Goal: Information Seeking & Learning: Learn about a topic

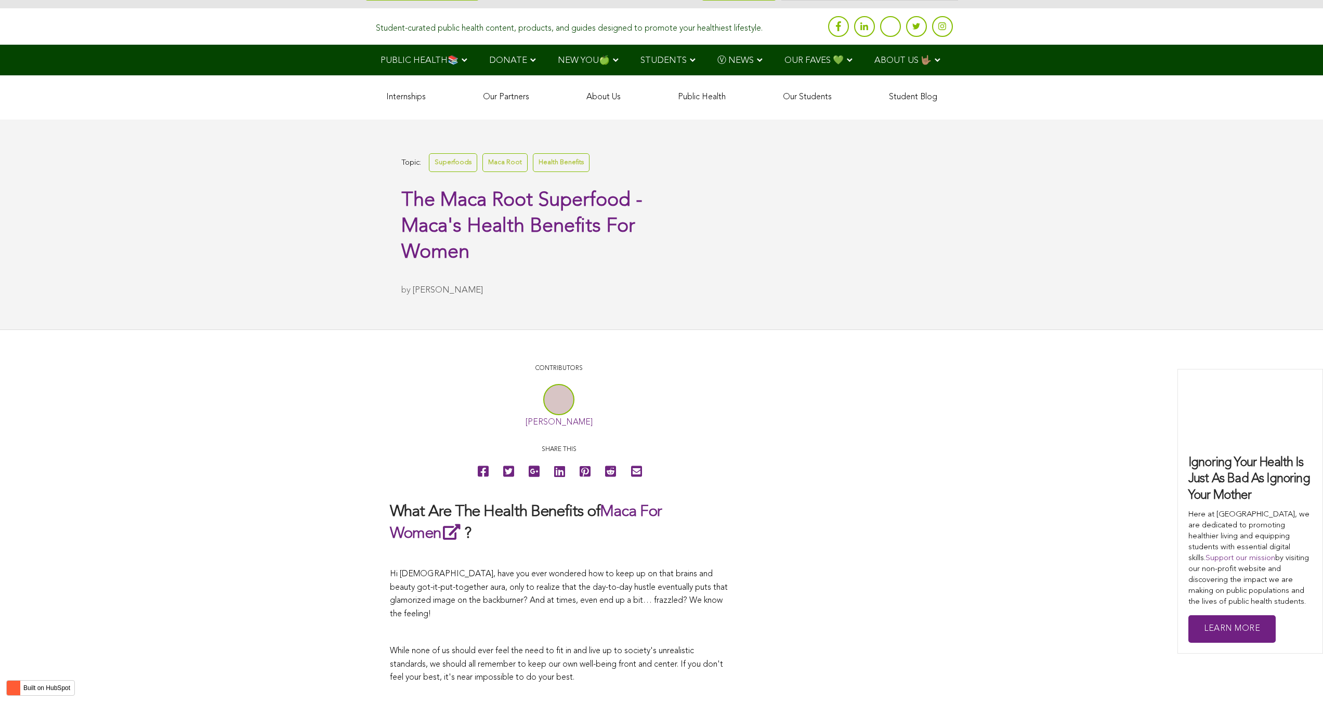
scroll to position [3673, 0]
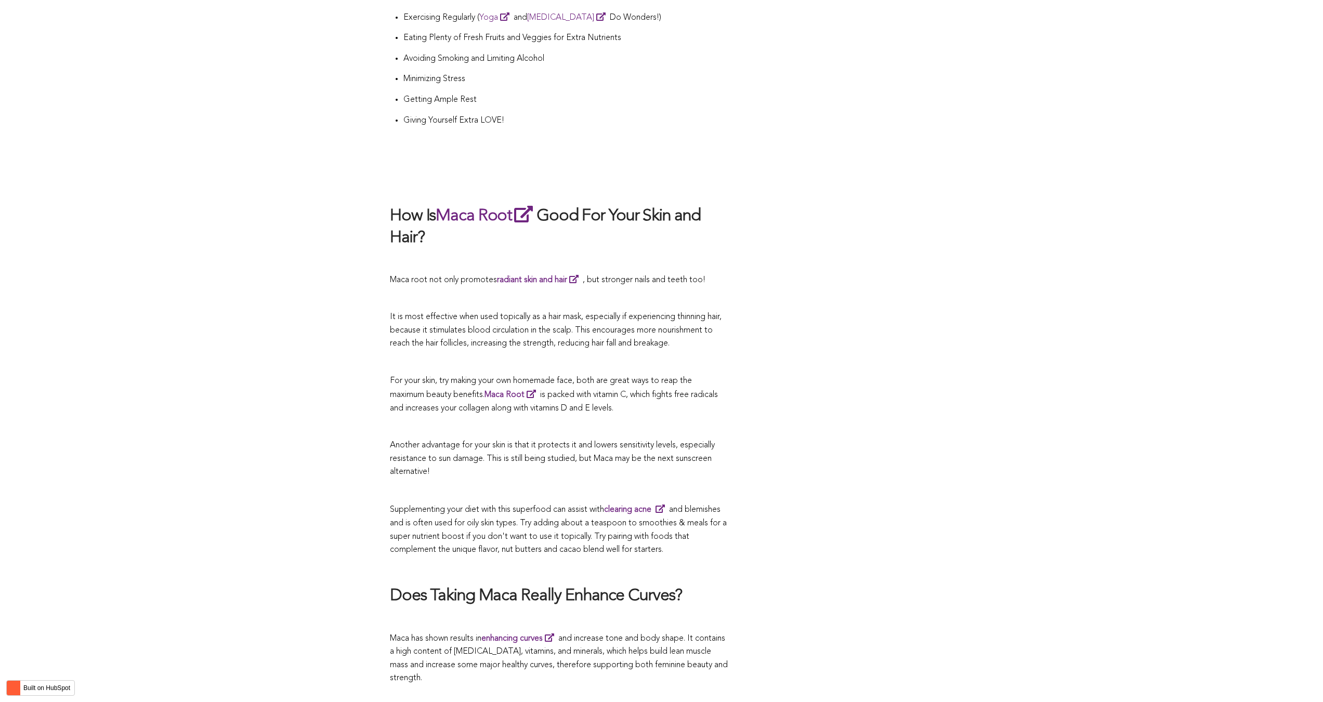
scroll to position [1819, 0]
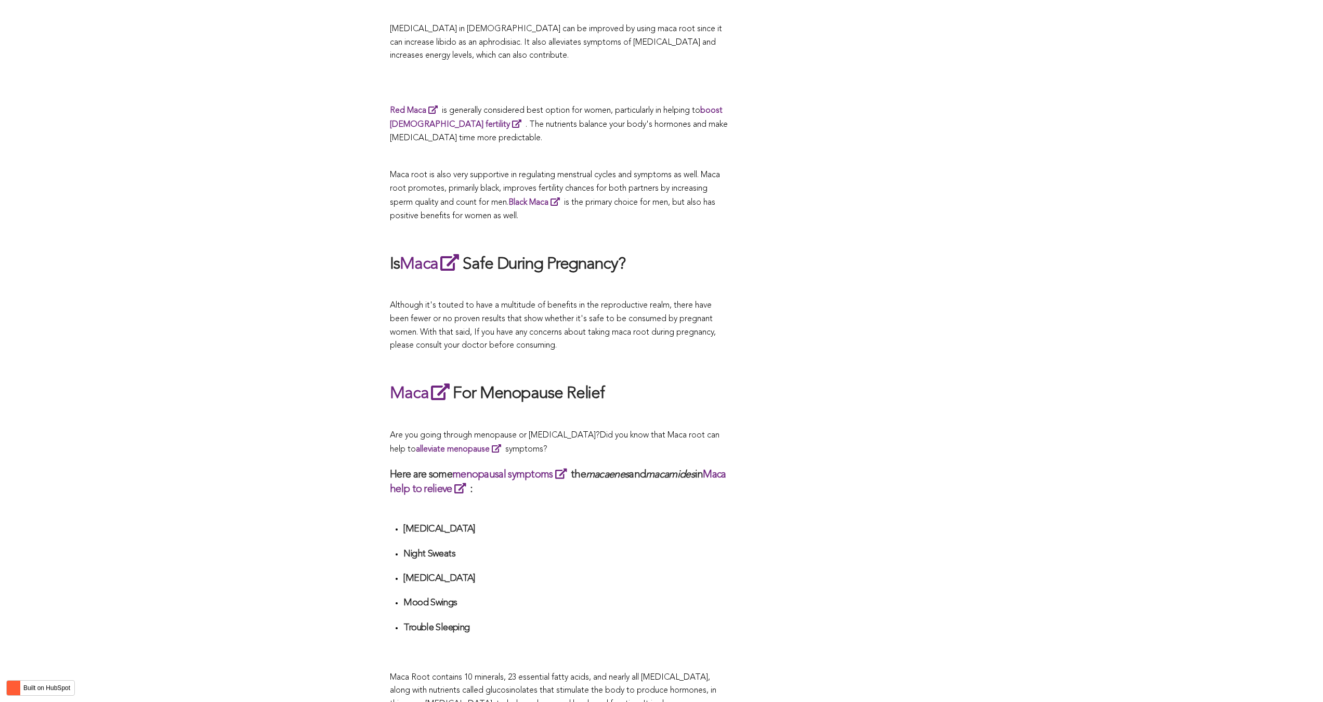
click at [703, 358] on p at bounding box center [559, 365] width 338 height 14
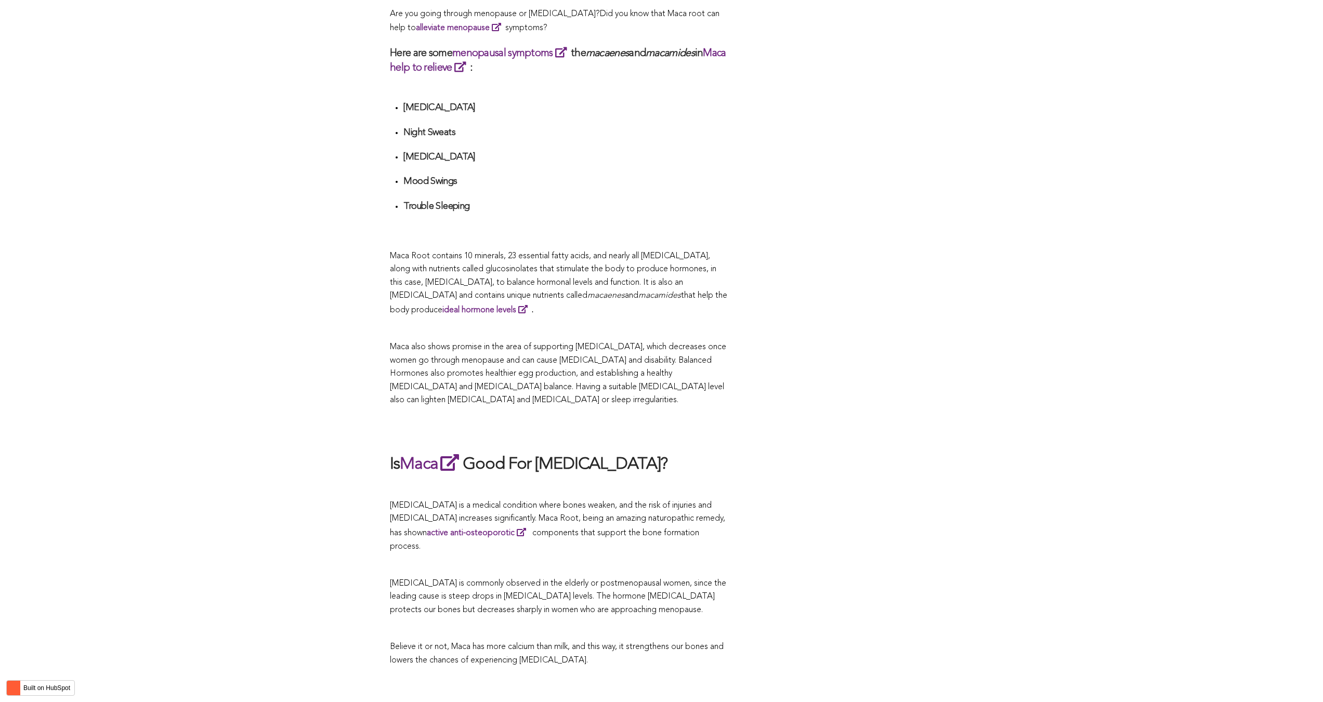
click at [709, 351] on p "Maca also shows promise in the area of supporting [MEDICAL_DATA], which decreas…" at bounding box center [559, 374] width 338 height 67
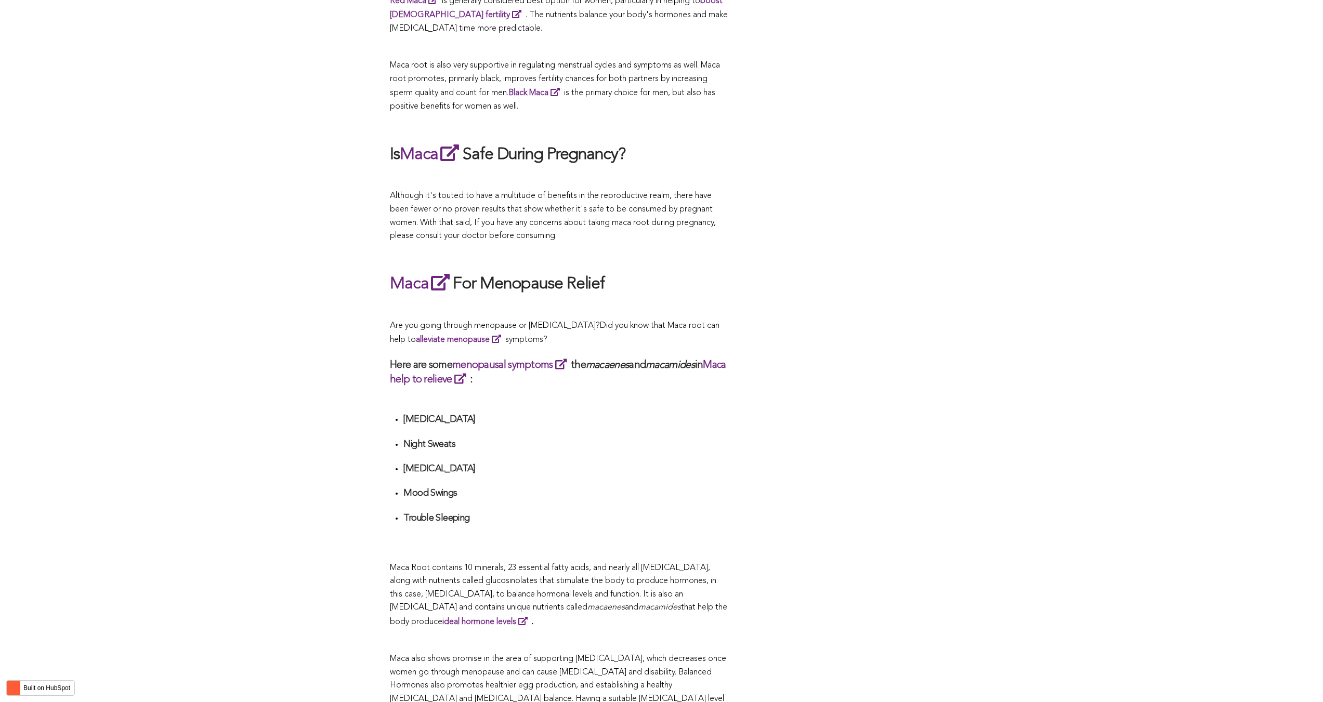
scroll to position [2700, 0]
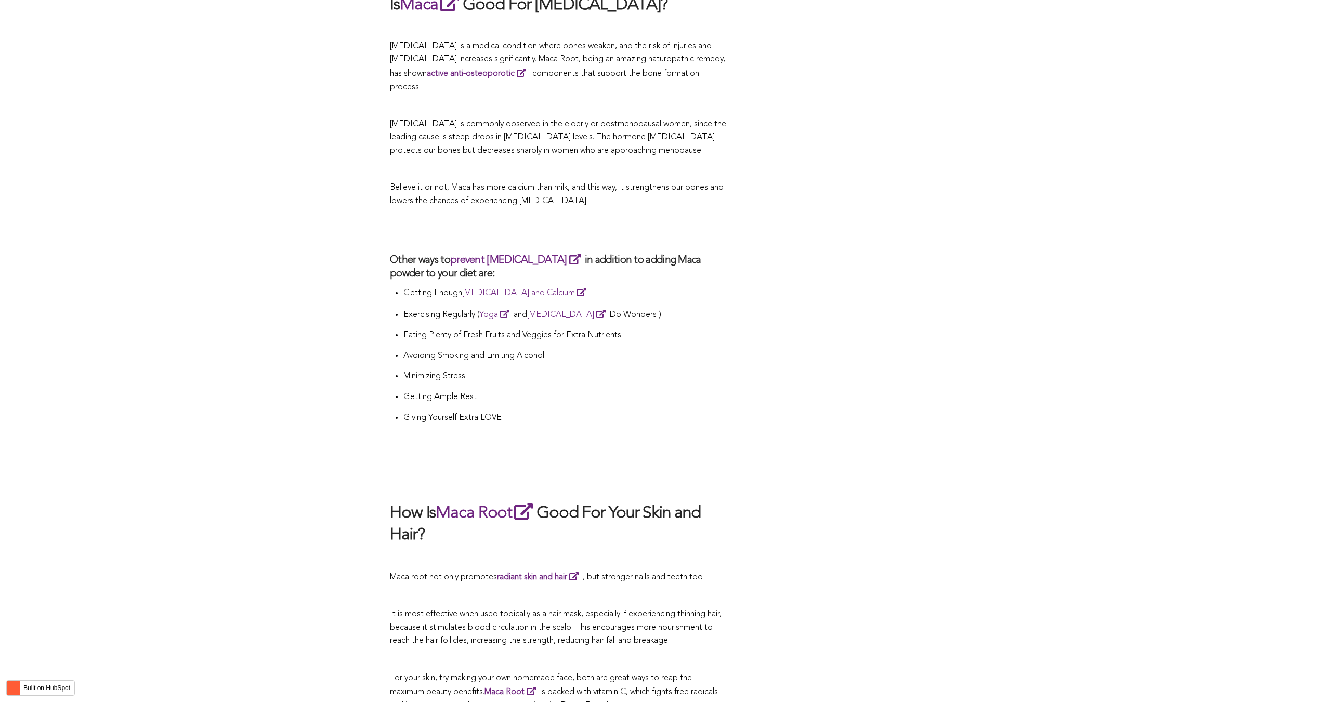
click at [602, 370] on li "Minimizing Stress" at bounding box center [565, 380] width 324 height 21
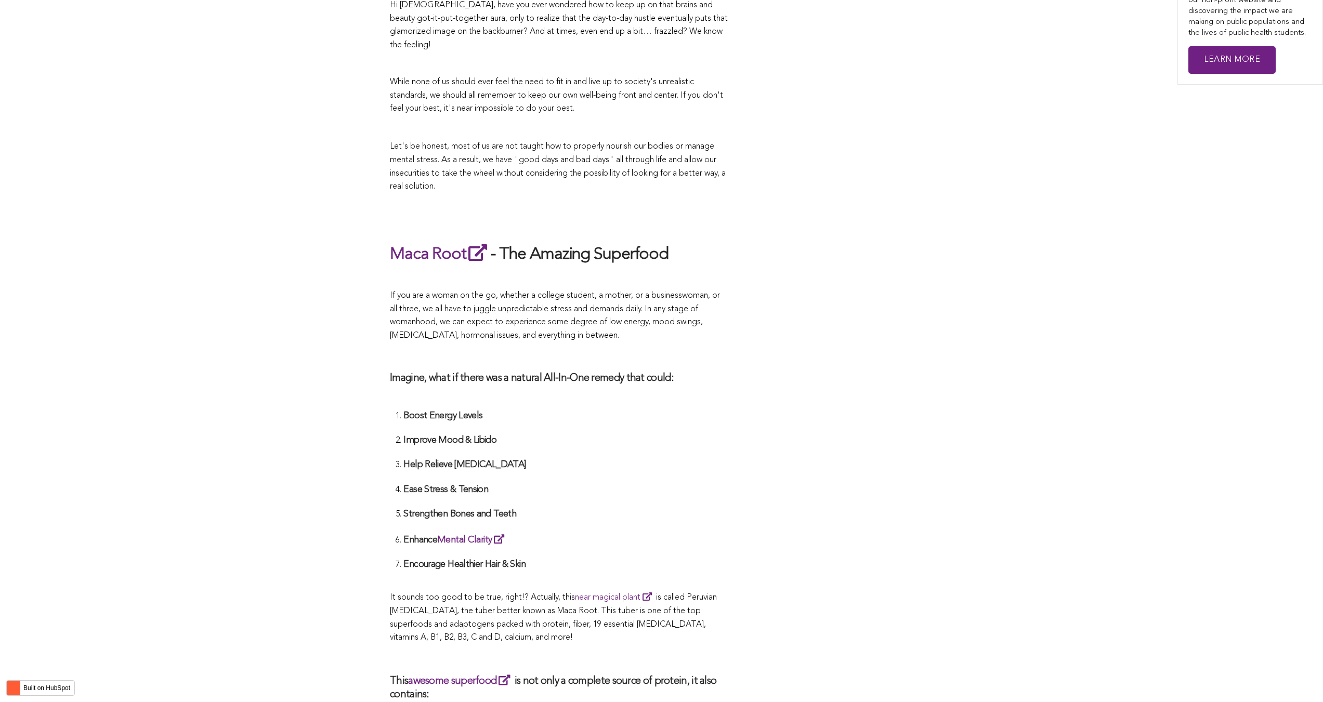
scroll to position [2854, 0]
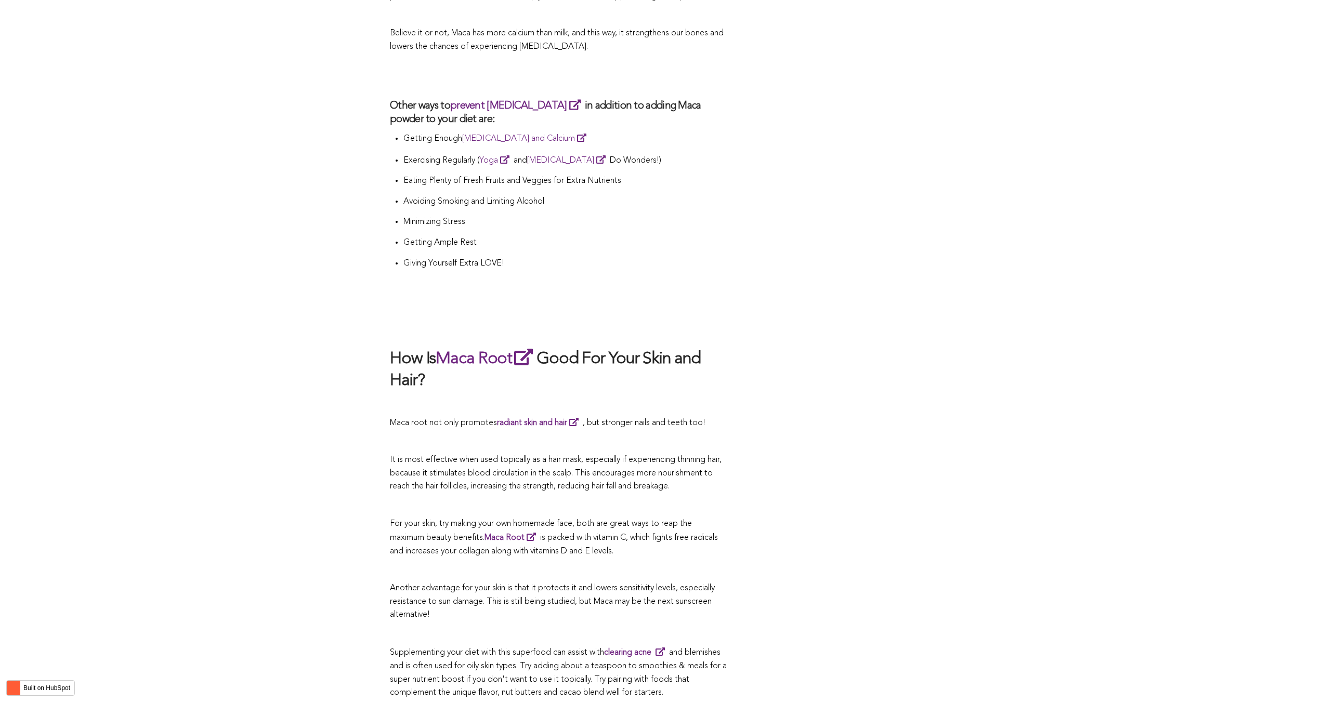
click at [706, 351] on h2 "How Is Maca Root Good For Your Skin and Hair?" at bounding box center [559, 369] width 338 height 45
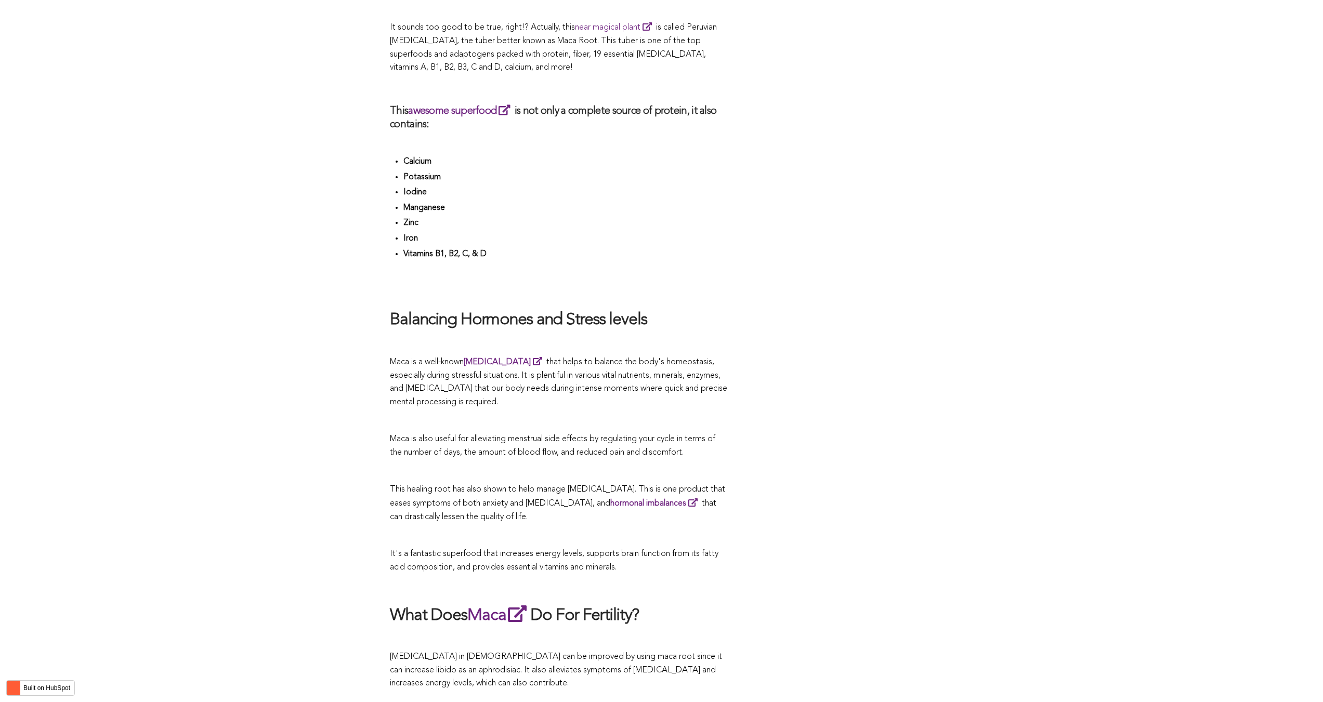
scroll to position [2382, 0]
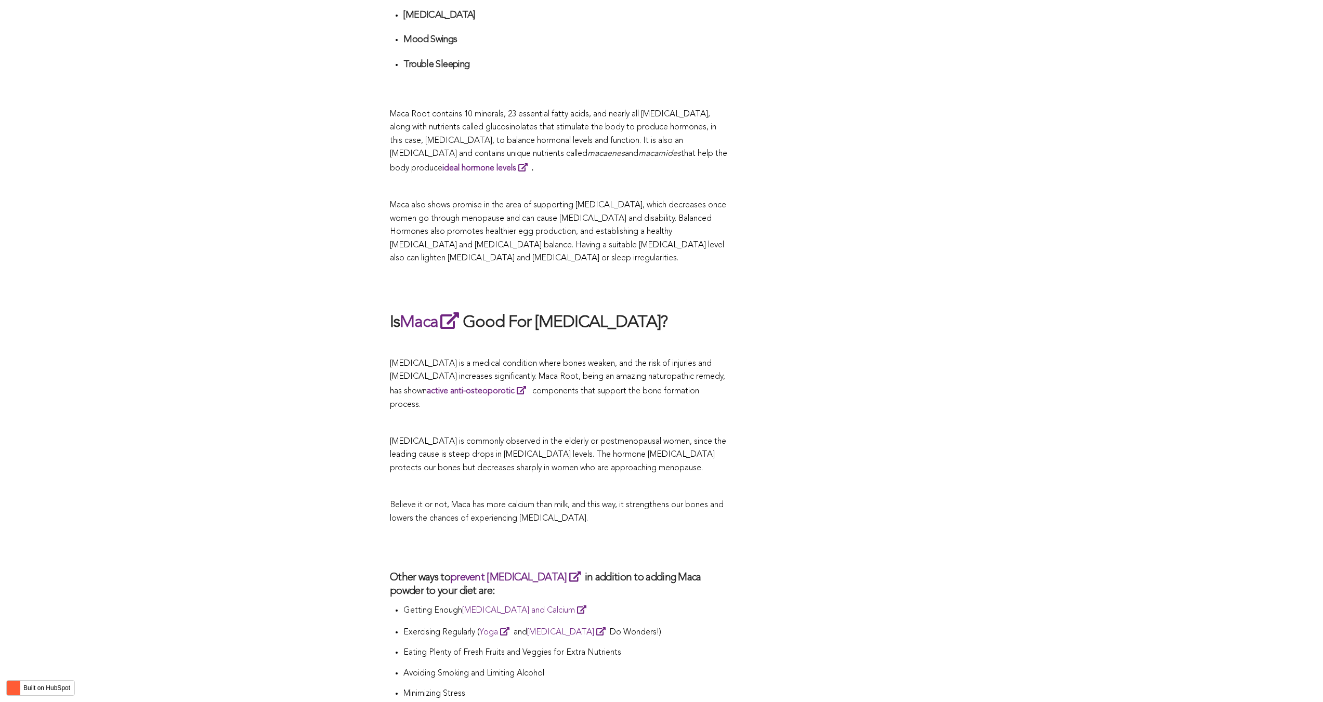
click at [601, 646] on li "Eating Plenty of Fresh Fruits and Veggies for Extra Nutrients" at bounding box center [565, 656] width 324 height 21
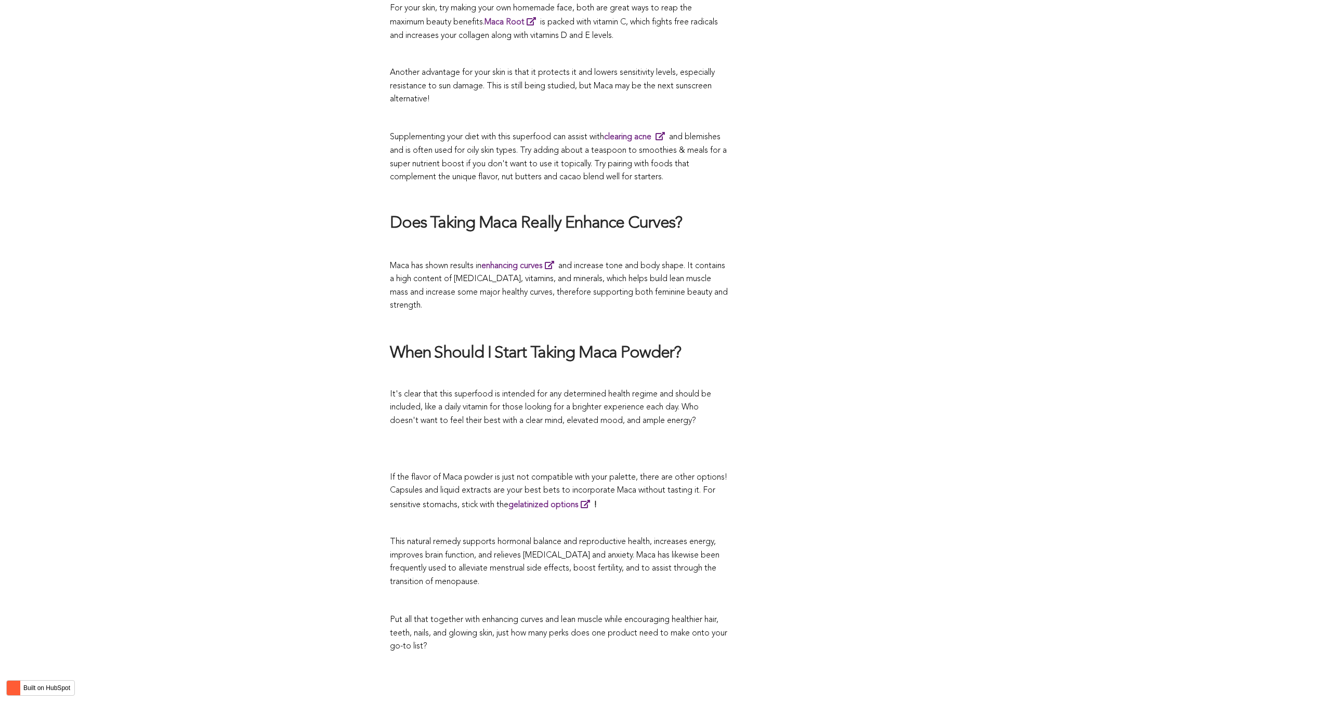
scroll to position [3474, 0]
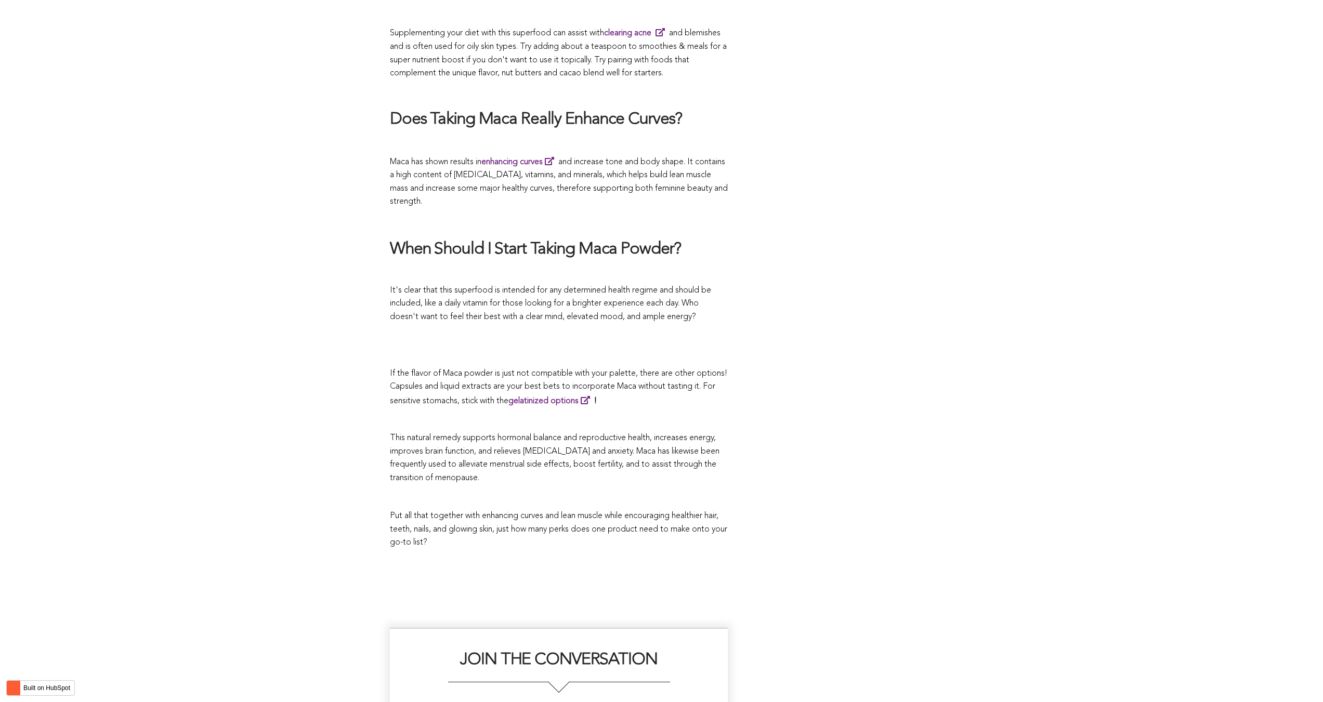
click at [512, 650] on h2 "JOIN THE CONVERSATION" at bounding box center [558, 666] width 317 height 32
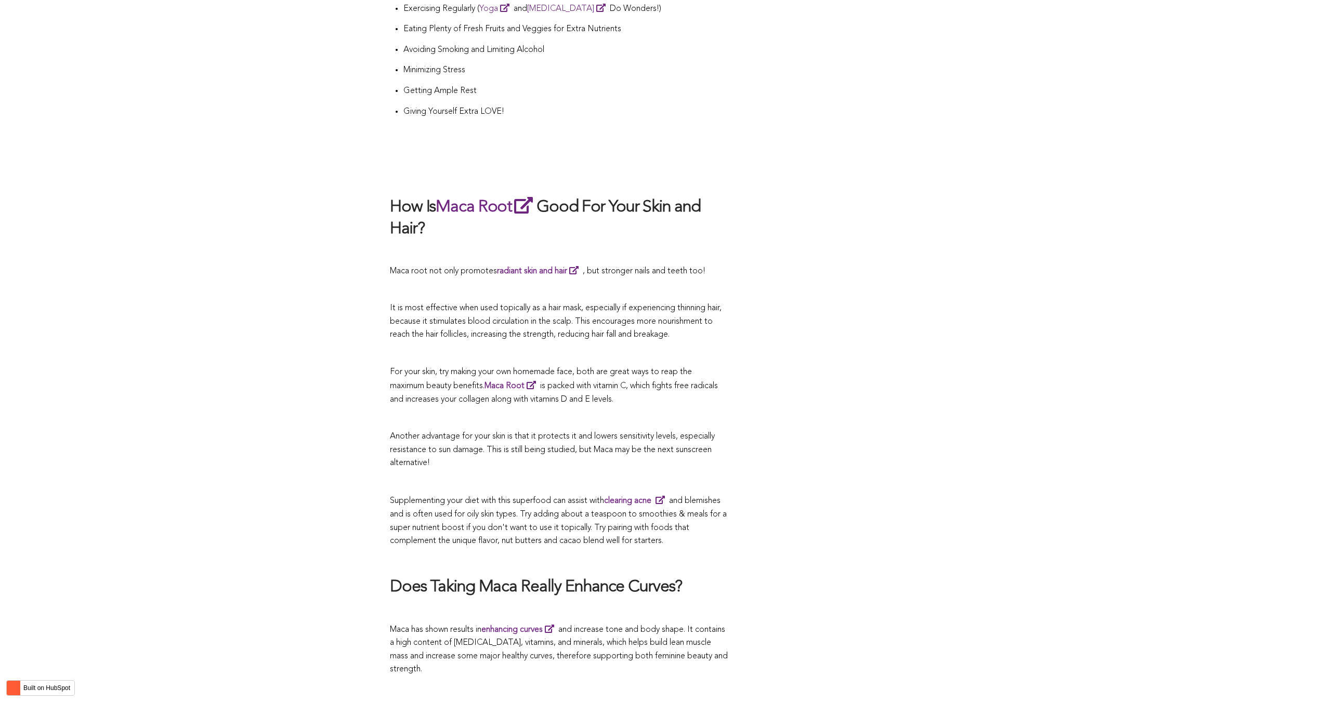
scroll to position [3531, 0]
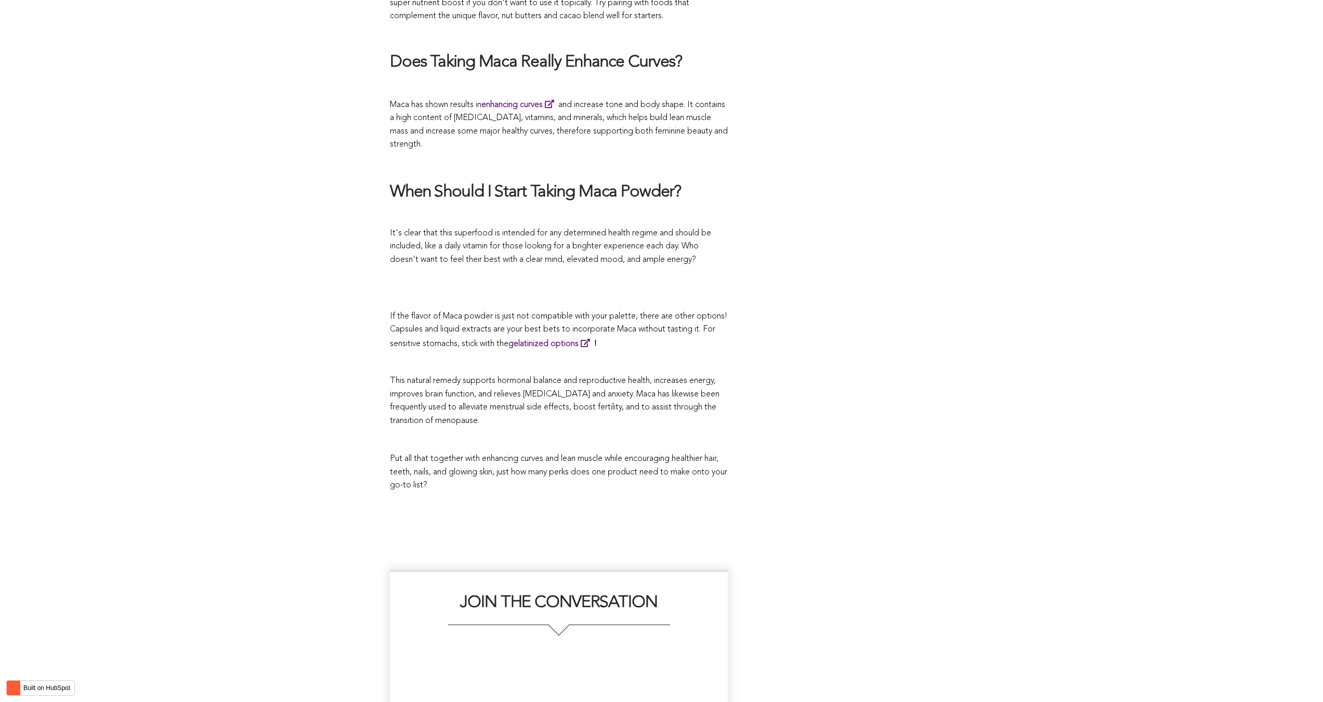
click at [705, 375] on p "This natural remedy supports hormonal balance and reproductive health, increase…" at bounding box center [559, 401] width 338 height 53
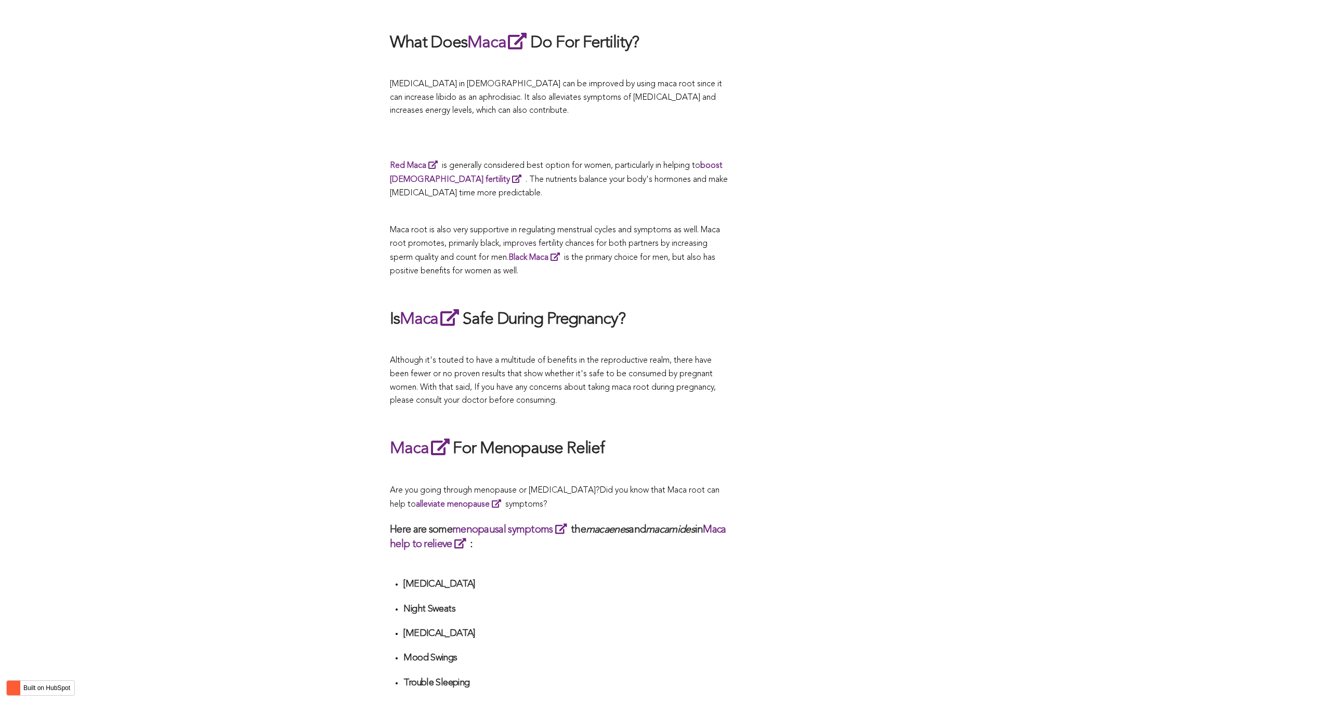
scroll to position [2968, 0]
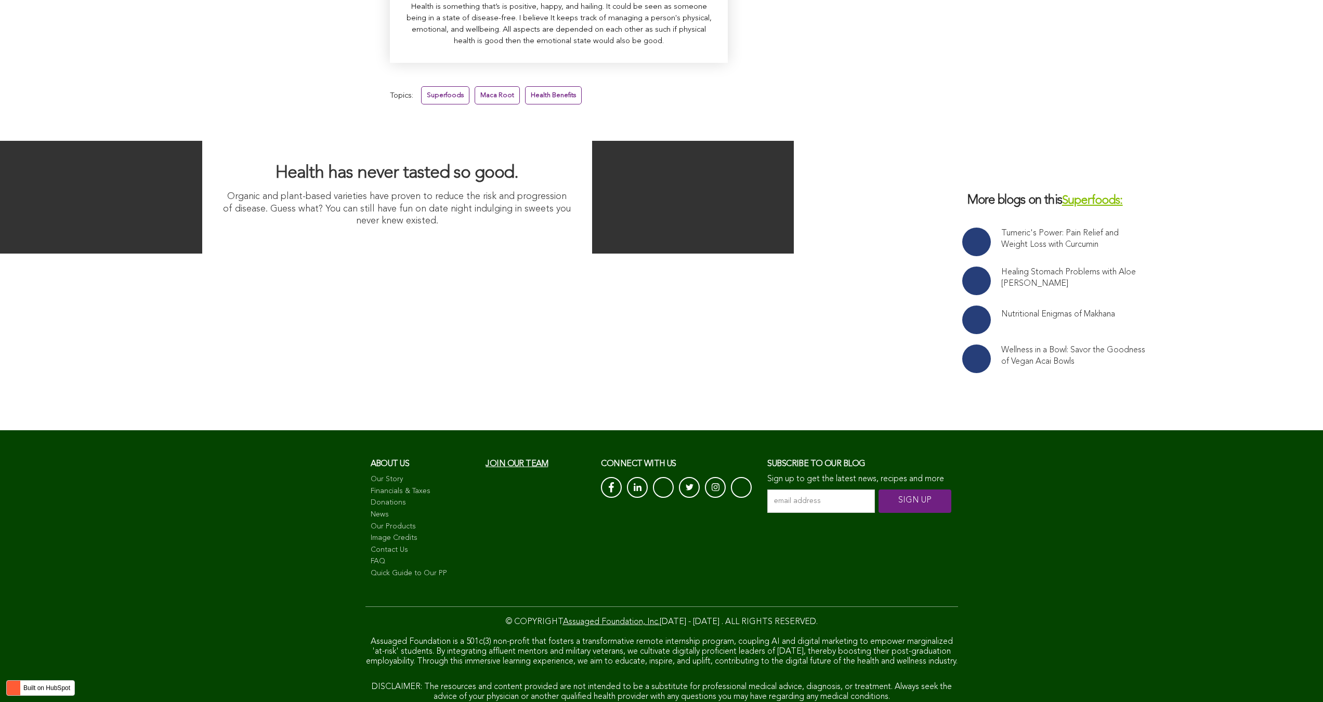
scroll to position [2184, 0]
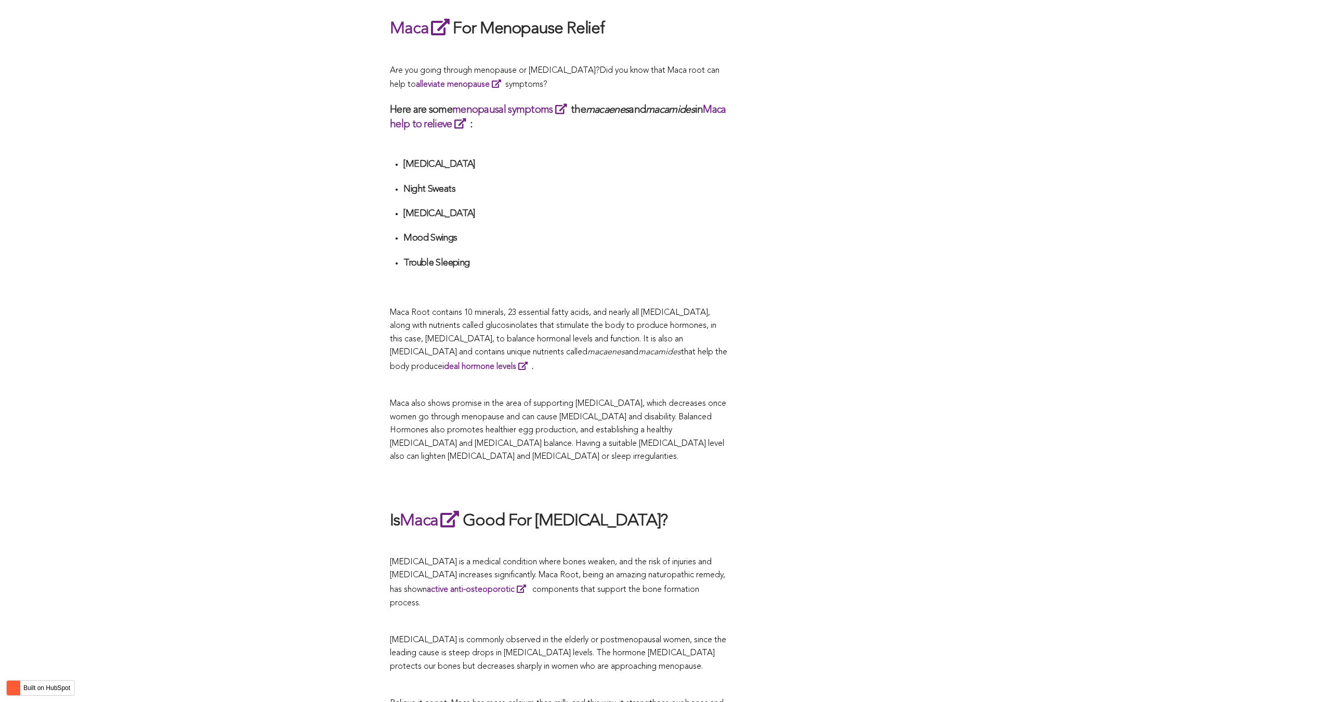
click at [997, 351] on div "CONTRIBUTORS [PERSON_NAME] Share this What Are The Health Benefits of Maca For …" at bounding box center [661, 51] width 1323 height 3680
